Goal: Find specific page/section: Find specific page/section

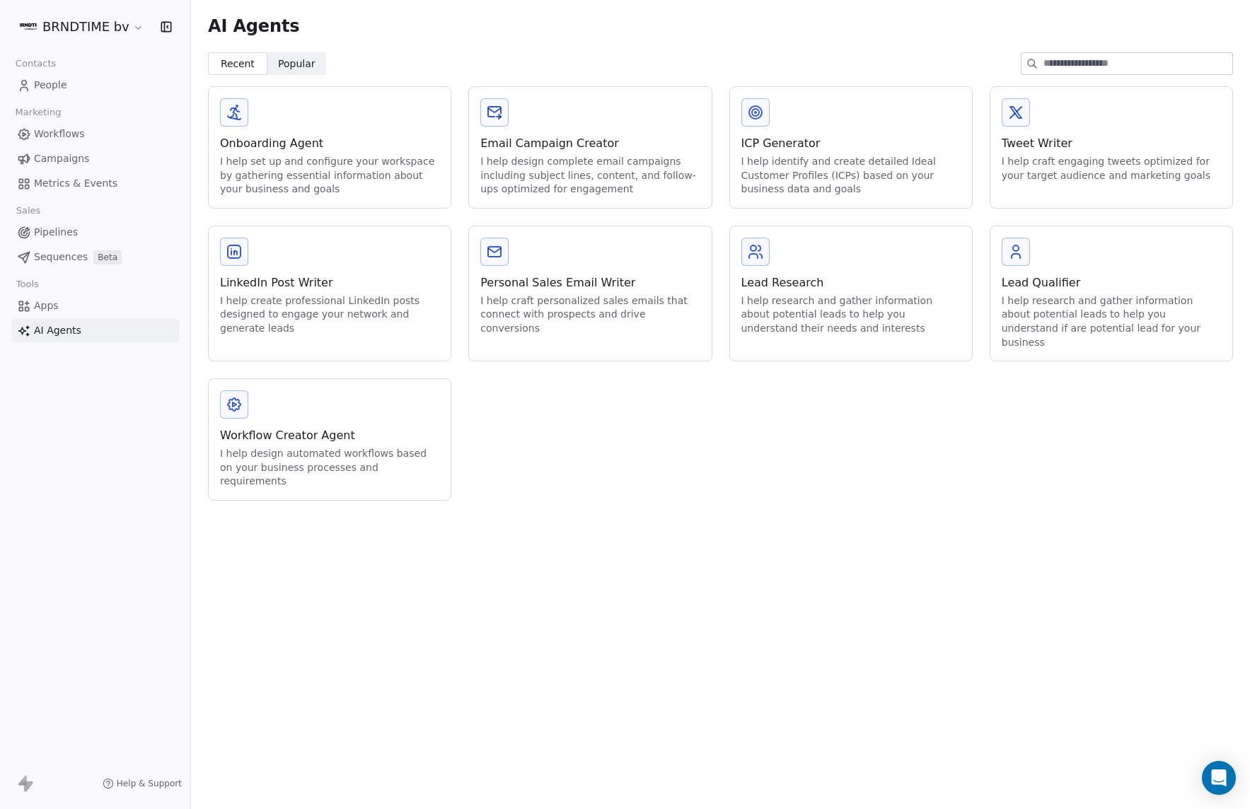
click at [69, 154] on span "Campaigns" at bounding box center [61, 158] width 55 height 15
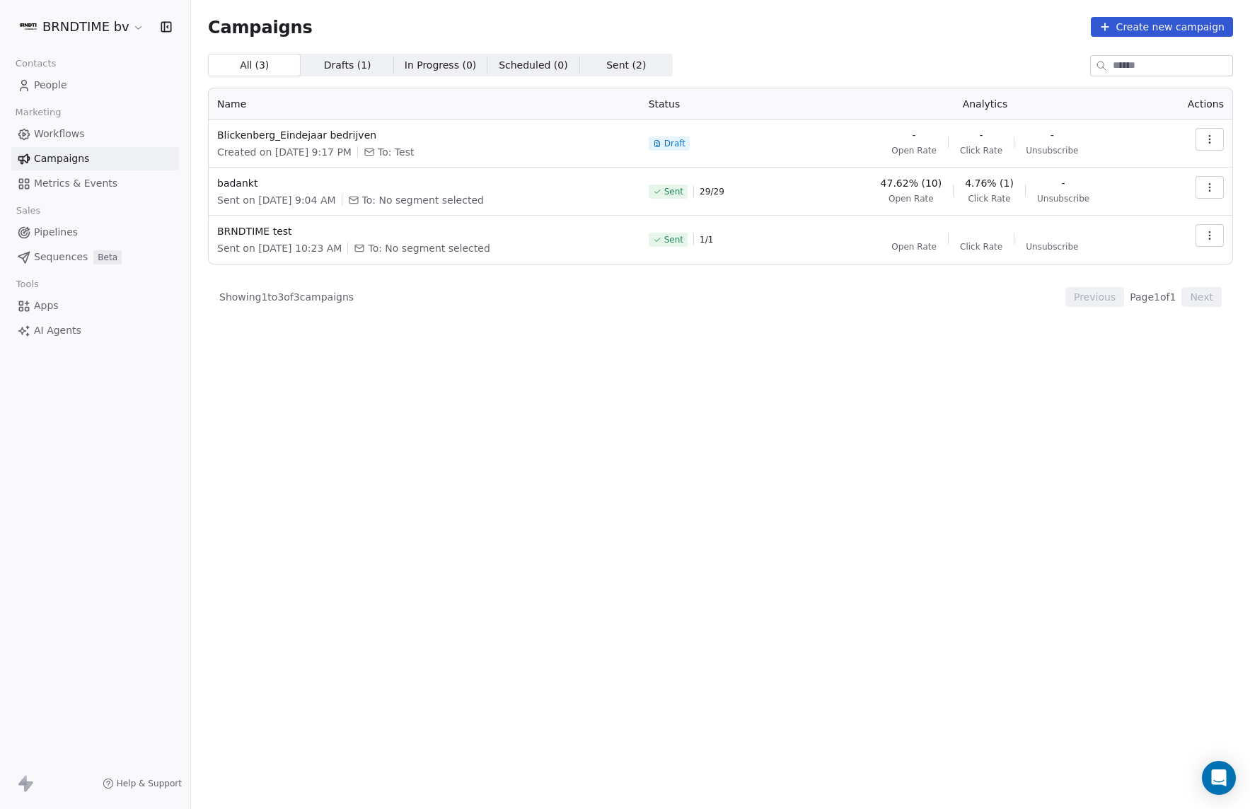
click at [126, 28] on html "BRNDTIME bv Contacts People Marketing Workflows Campaigns Metrics & Events Sale…" at bounding box center [625, 404] width 1250 height 809
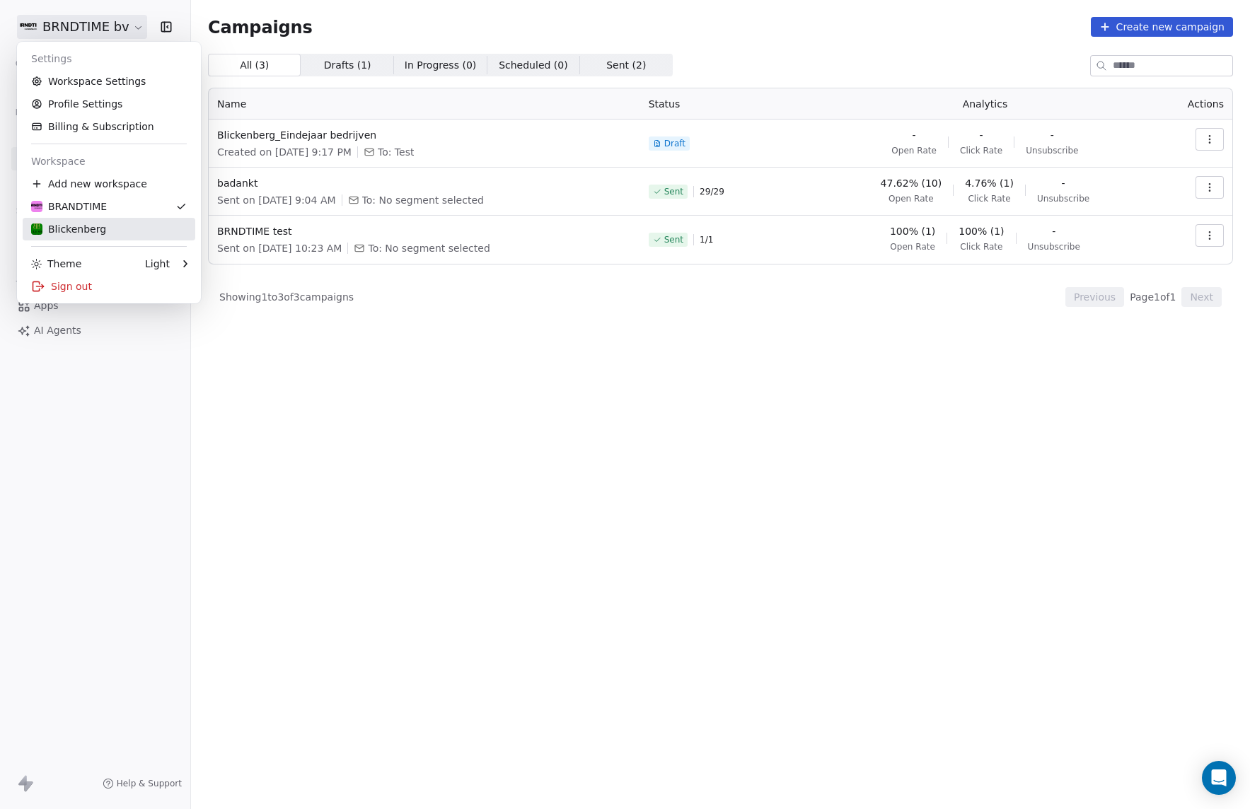
click at [57, 226] on div "Blickenberg" at bounding box center [68, 229] width 75 height 14
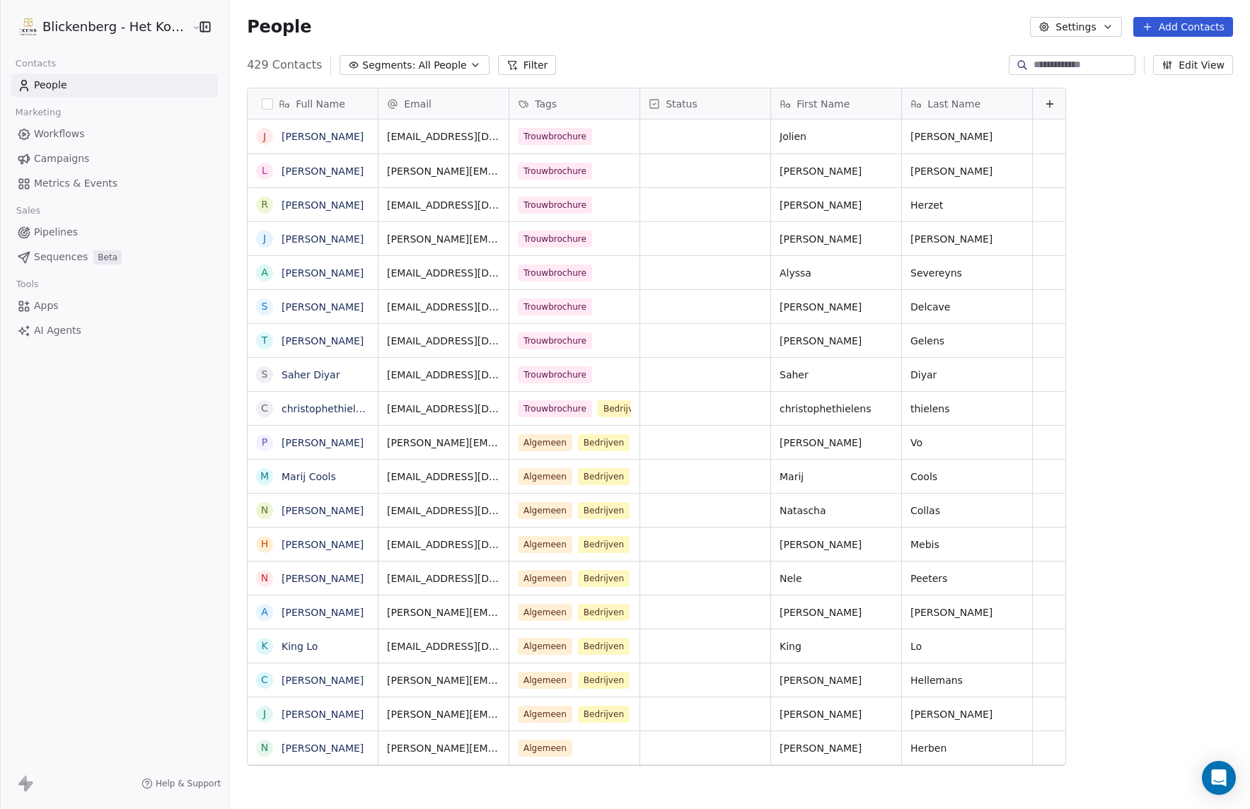
scroll to position [701, 1020]
click at [59, 153] on span "Campaigns" at bounding box center [61, 158] width 55 height 15
